Goal: Information Seeking & Learning: Learn about a topic

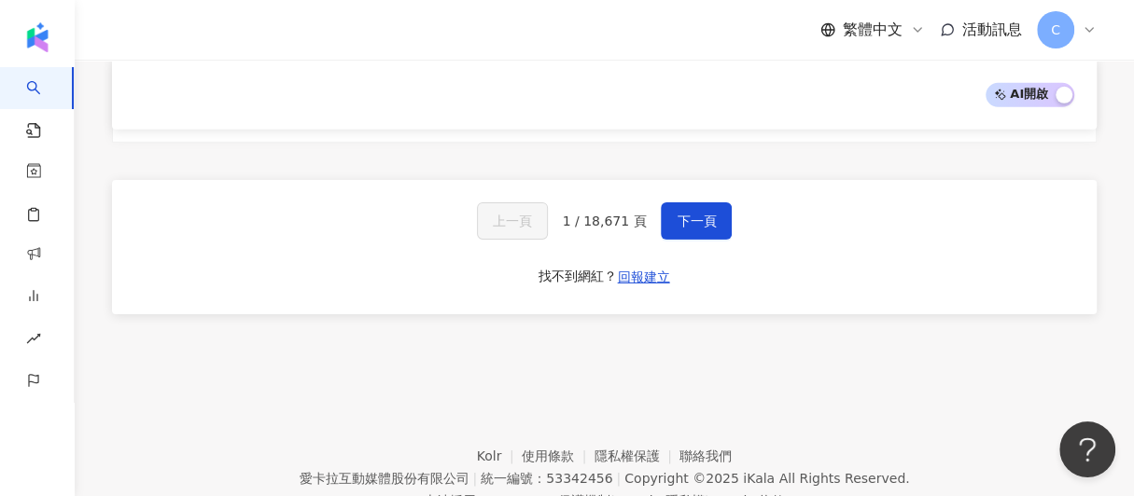
scroll to position [3364, 0]
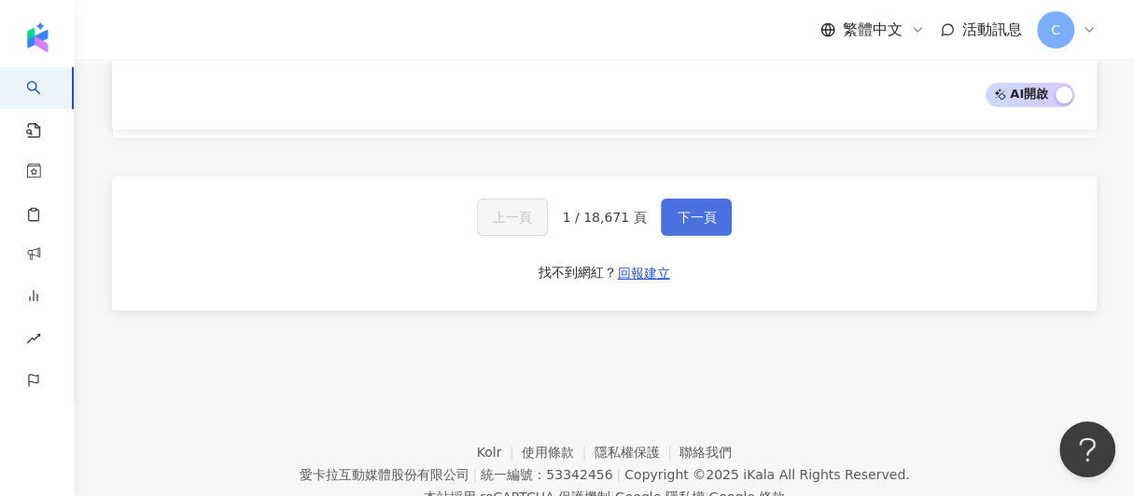
click at [661, 199] on button "下一頁" at bounding box center [696, 217] width 71 height 37
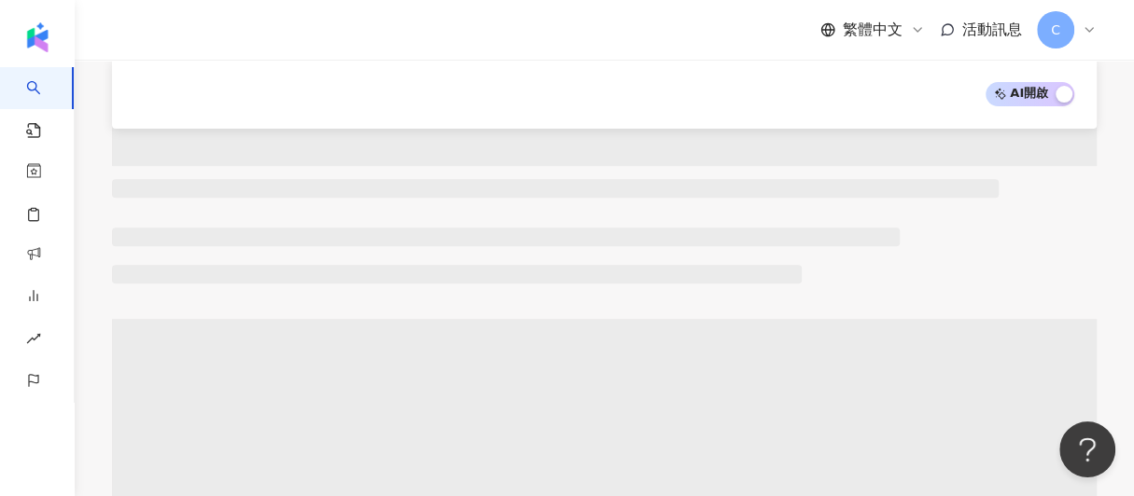
scroll to position [0, 0]
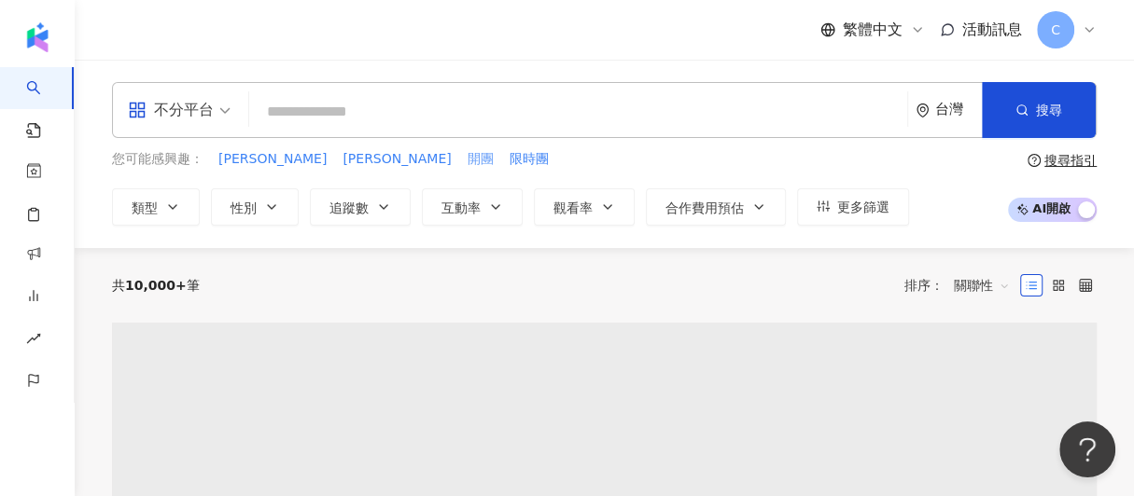
click at [467, 158] on span "開團" at bounding box center [480, 159] width 26 height 19
type input "**"
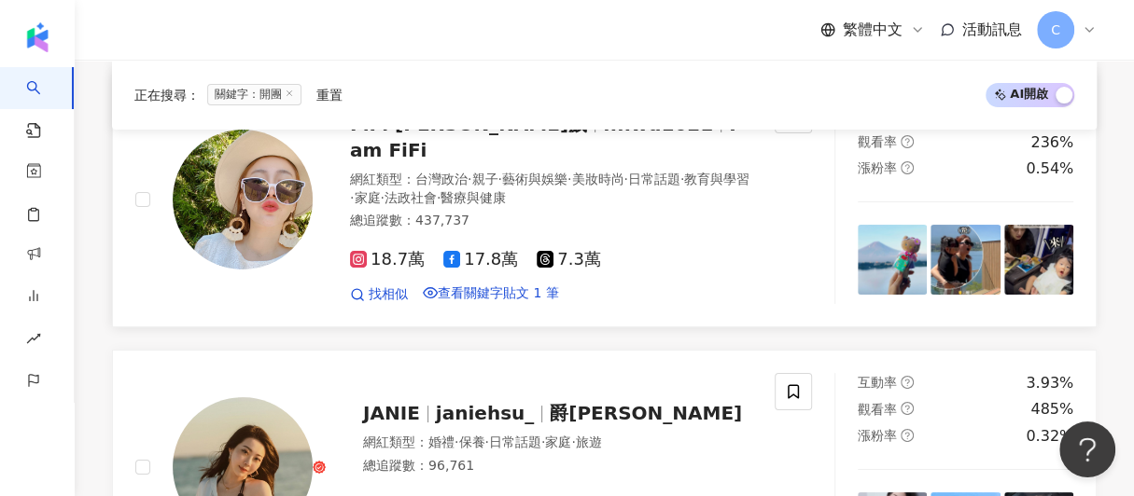
scroll to position [4040, 0]
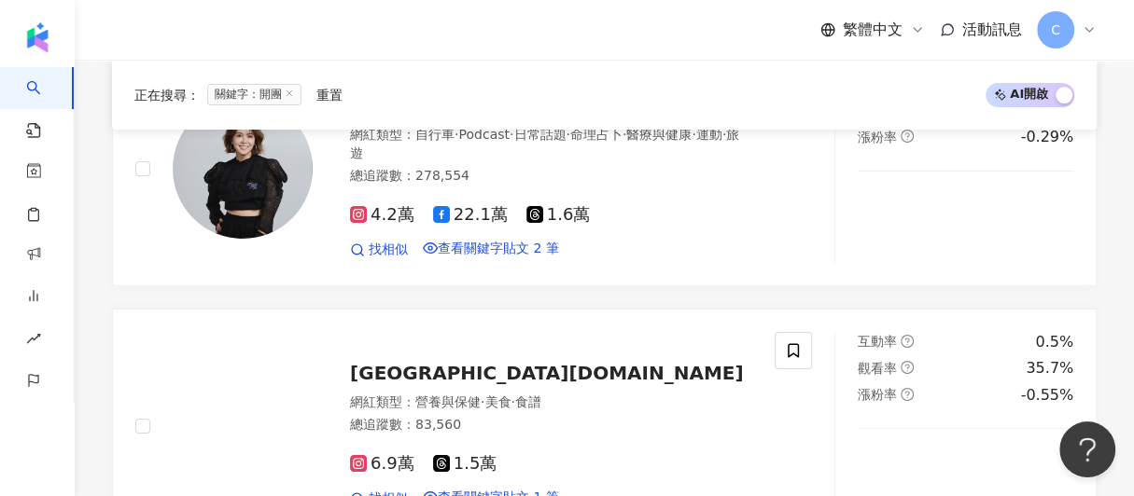
scroll to position [3961, 0]
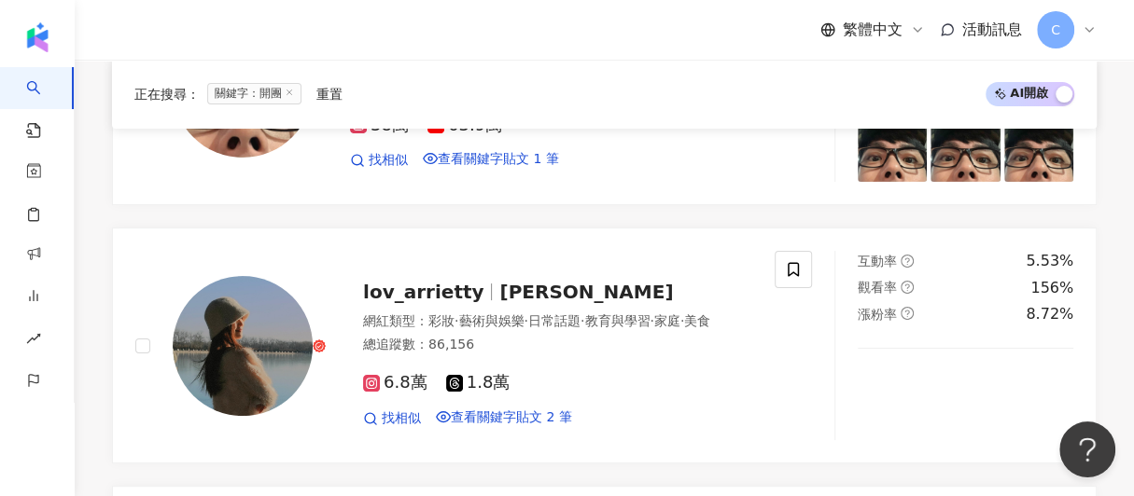
scroll to position [4046, 0]
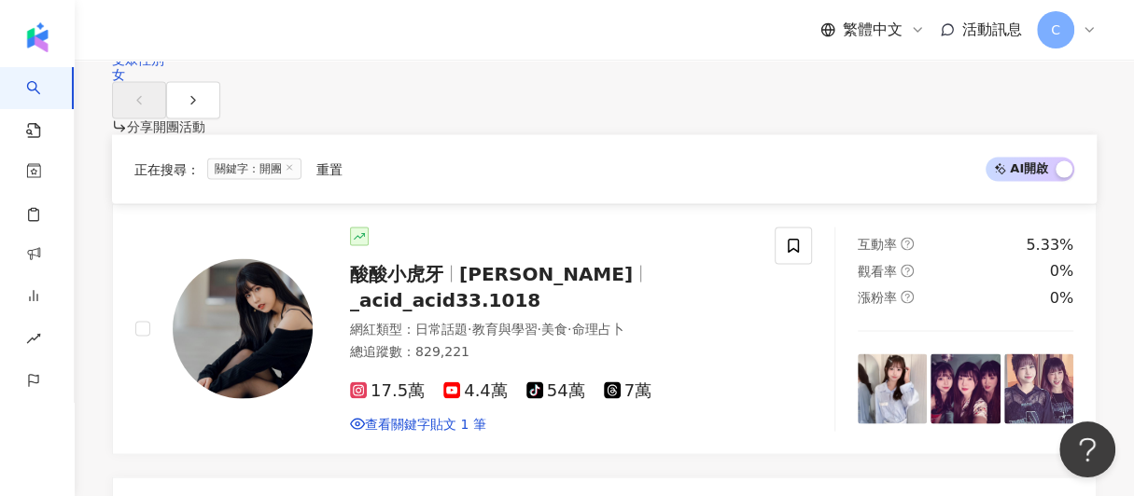
scroll to position [4095, 0]
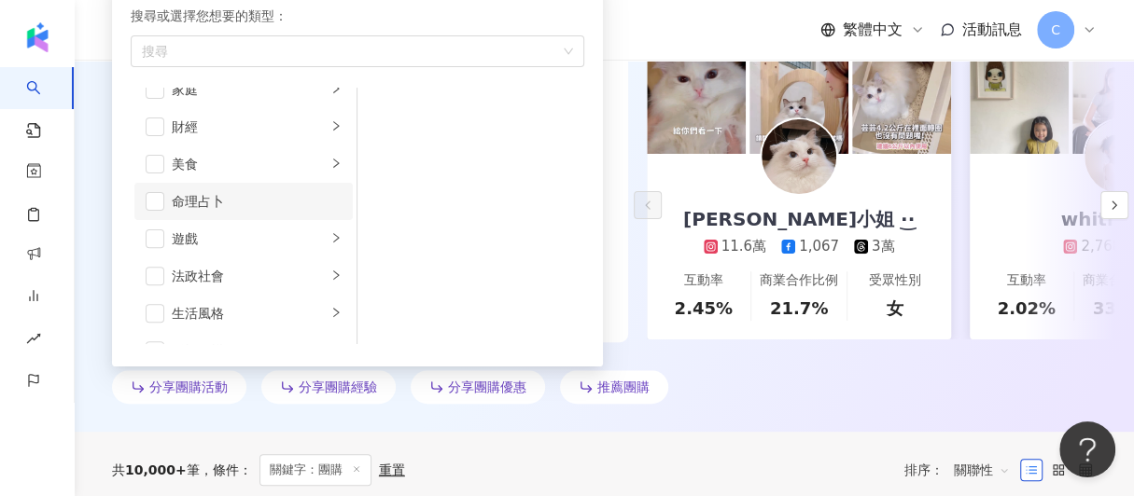
scroll to position [205, 0]
click at [157, 163] on span "button" at bounding box center [155, 166] width 19 height 19
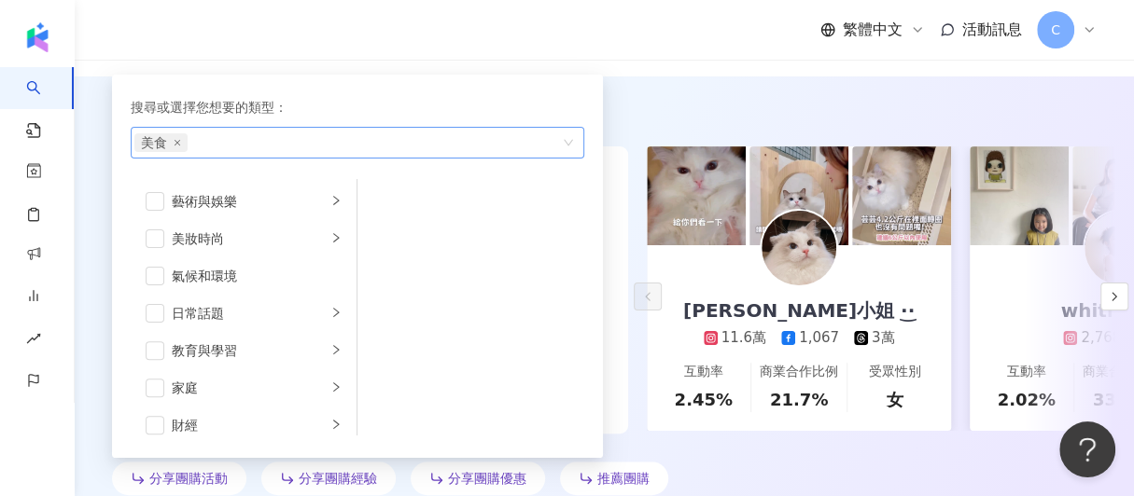
scroll to position [31, 0]
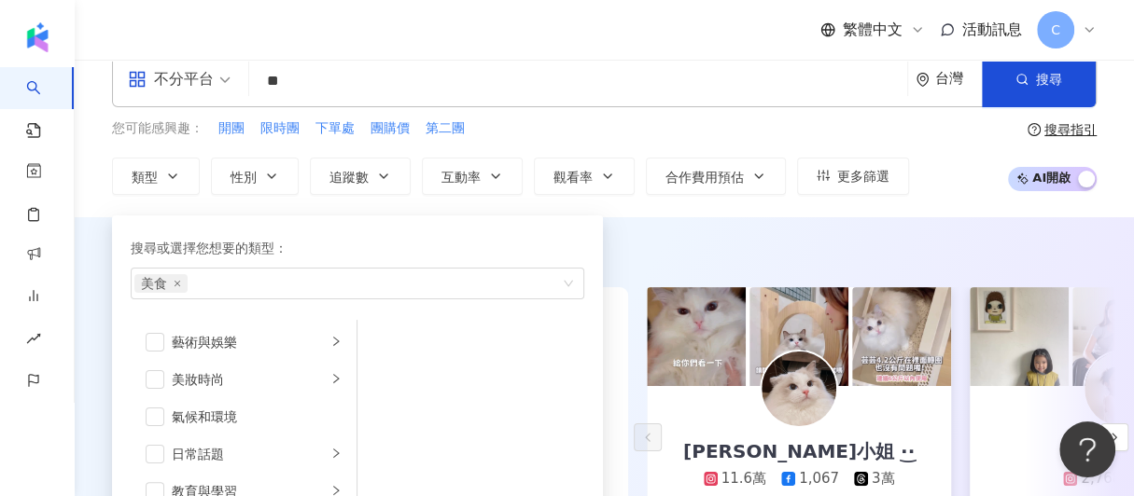
click at [602, 137] on div "您可能感興趣： 開團 限時團 下單處 團購價 第二團" at bounding box center [510, 128] width 797 height 21
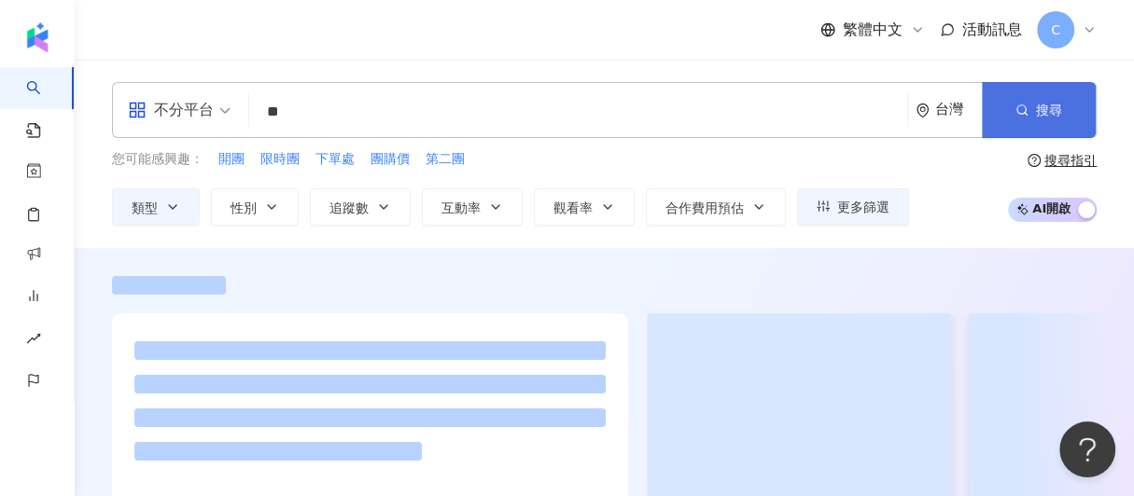
click at [1074, 97] on button "搜尋" at bounding box center [1039, 110] width 114 height 56
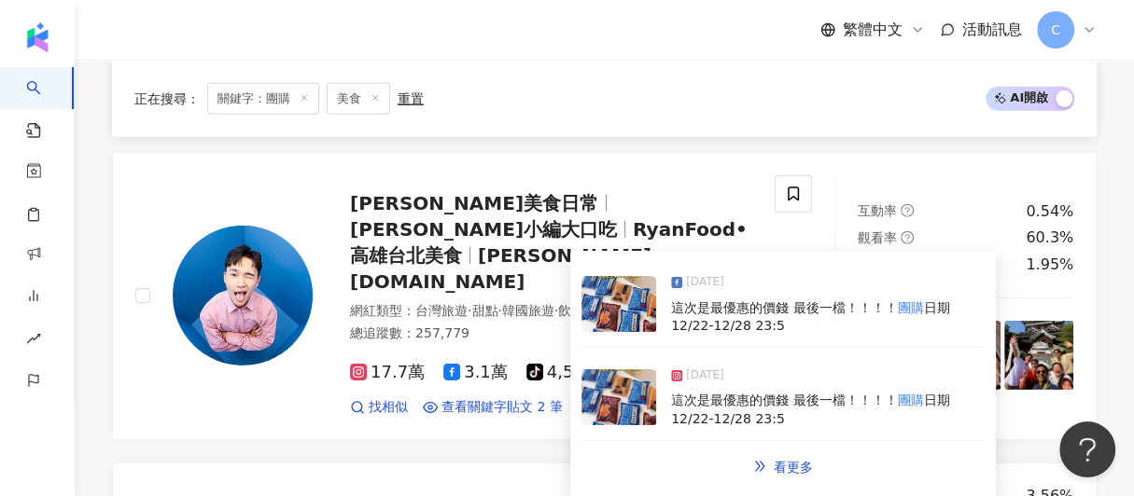
scroll to position [3289, 0]
